Goal: Find specific page/section: Find specific page/section

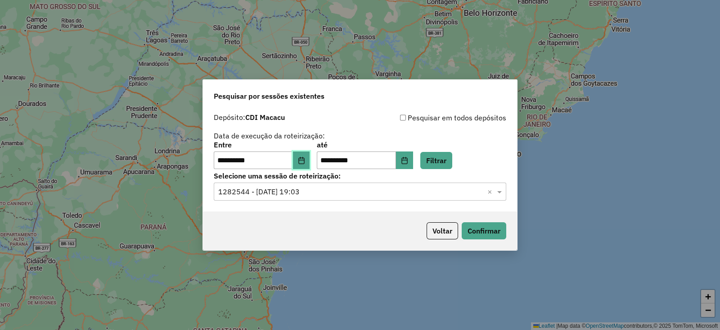
click at [305, 159] on icon "Choose Date" at bounding box center [301, 160] width 7 height 7
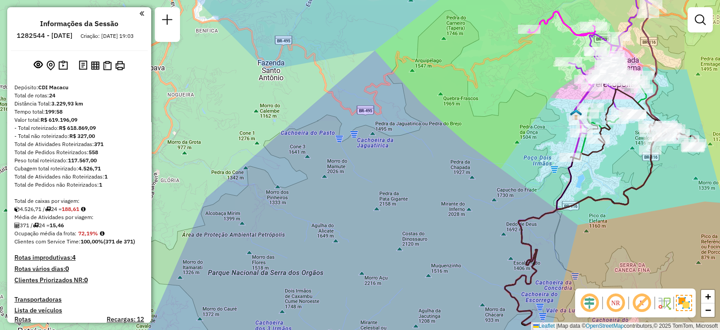
scroll to position [403, 0]
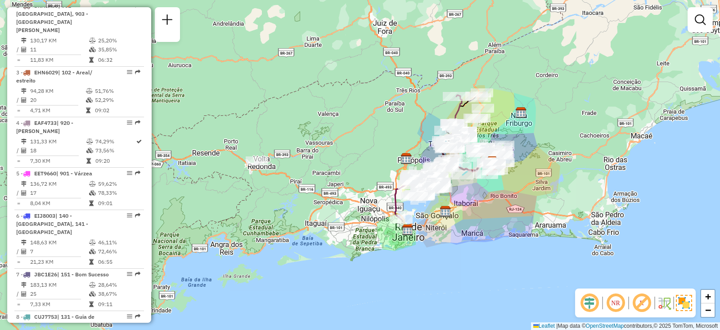
click at [259, 165] on div at bounding box center [257, 160] width 23 height 9
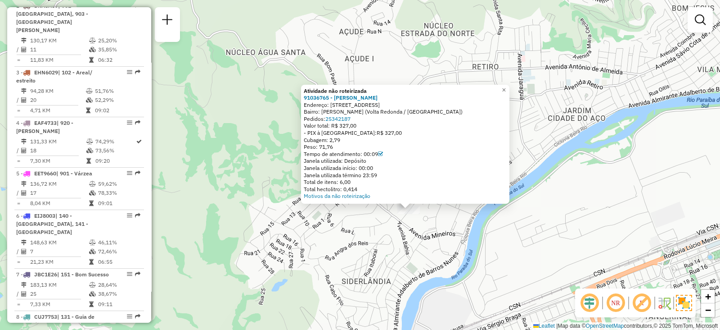
click at [430, 172] on div "Janela utilizada término 23:59" at bounding box center [405, 175] width 203 height 7
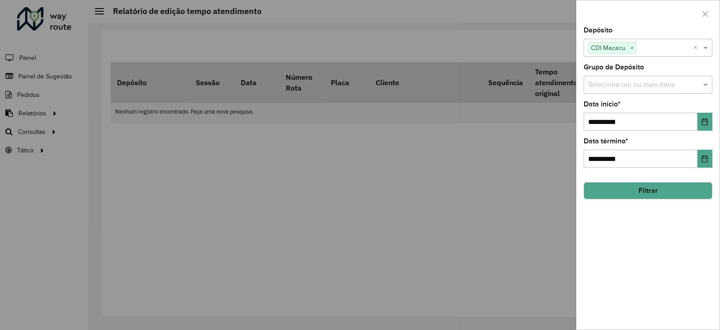
click at [182, 165] on div at bounding box center [360, 165] width 720 height 330
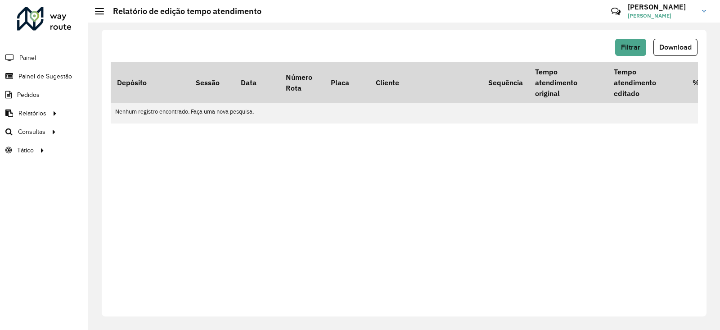
click at [42, 27] on div at bounding box center [44, 18] width 54 height 23
